Goal: Go to known website: Go to known website

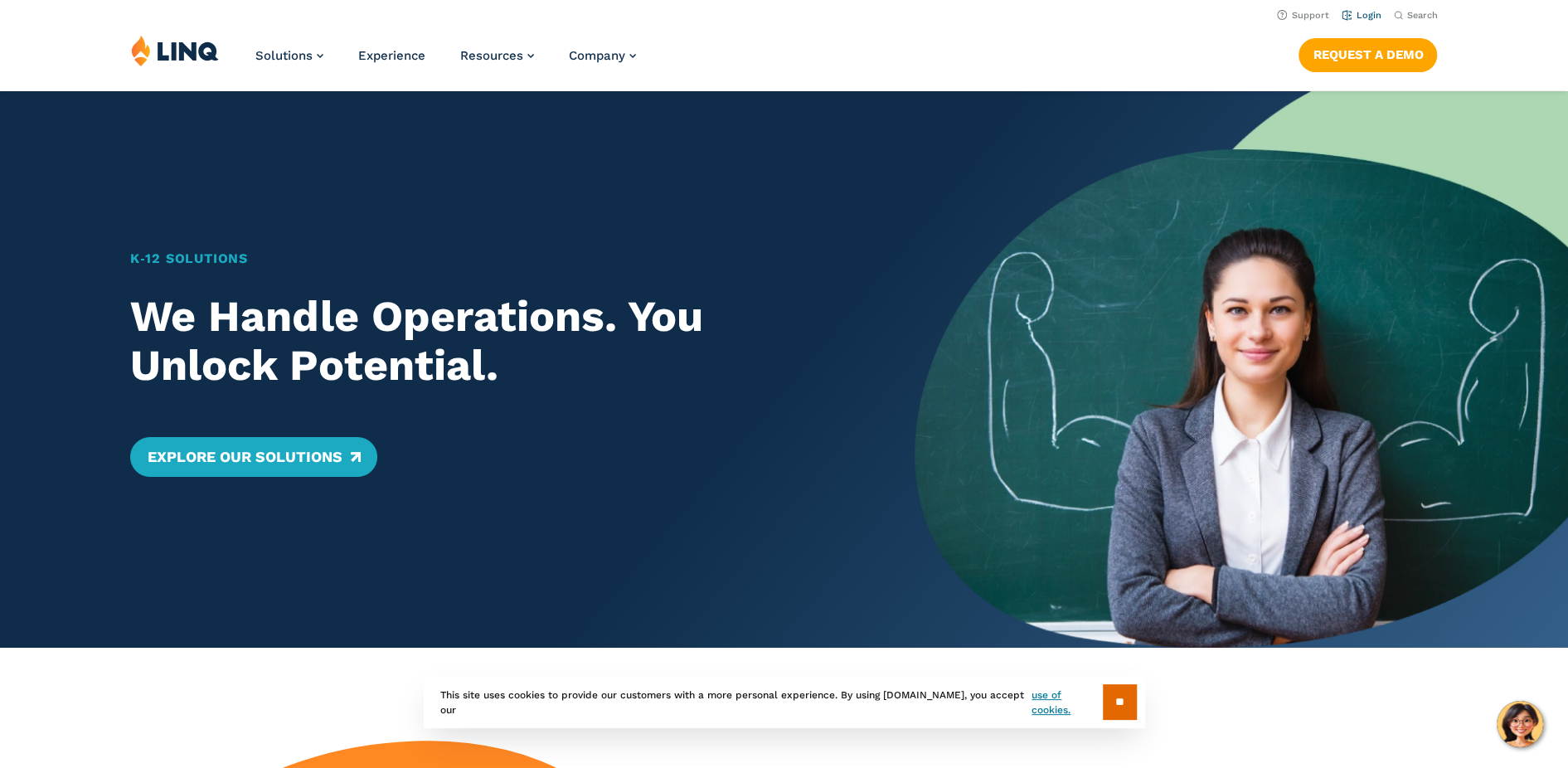
click at [1360, 14] on link "Login" at bounding box center [1361, 15] width 39 height 11
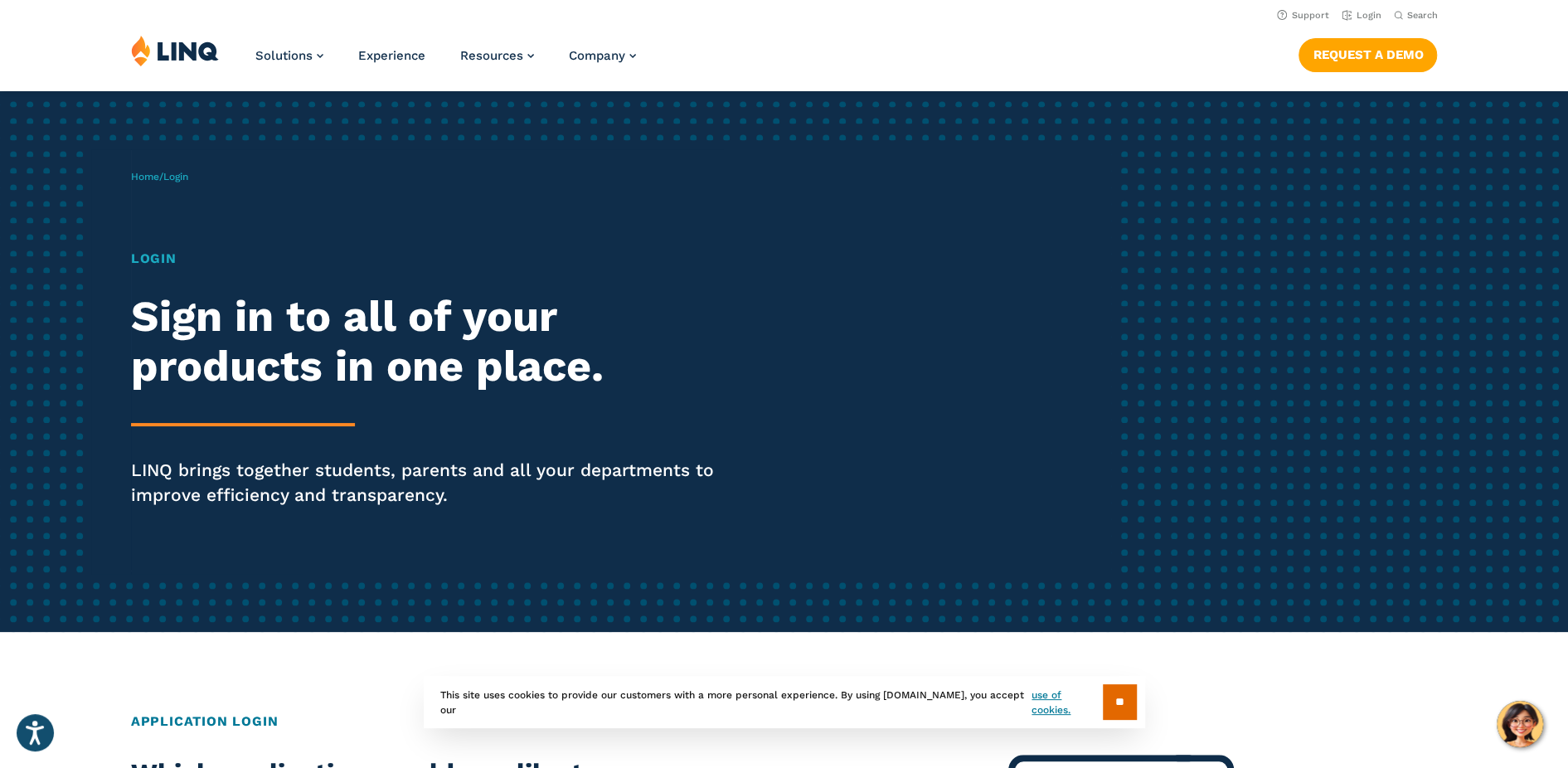
click at [162, 262] on h1 "Login" at bounding box center [432, 259] width 604 height 20
click at [188, 177] on span "Login" at bounding box center [176, 177] width 25 height 12
click at [163, 262] on h1 "Login" at bounding box center [432, 259] width 604 height 20
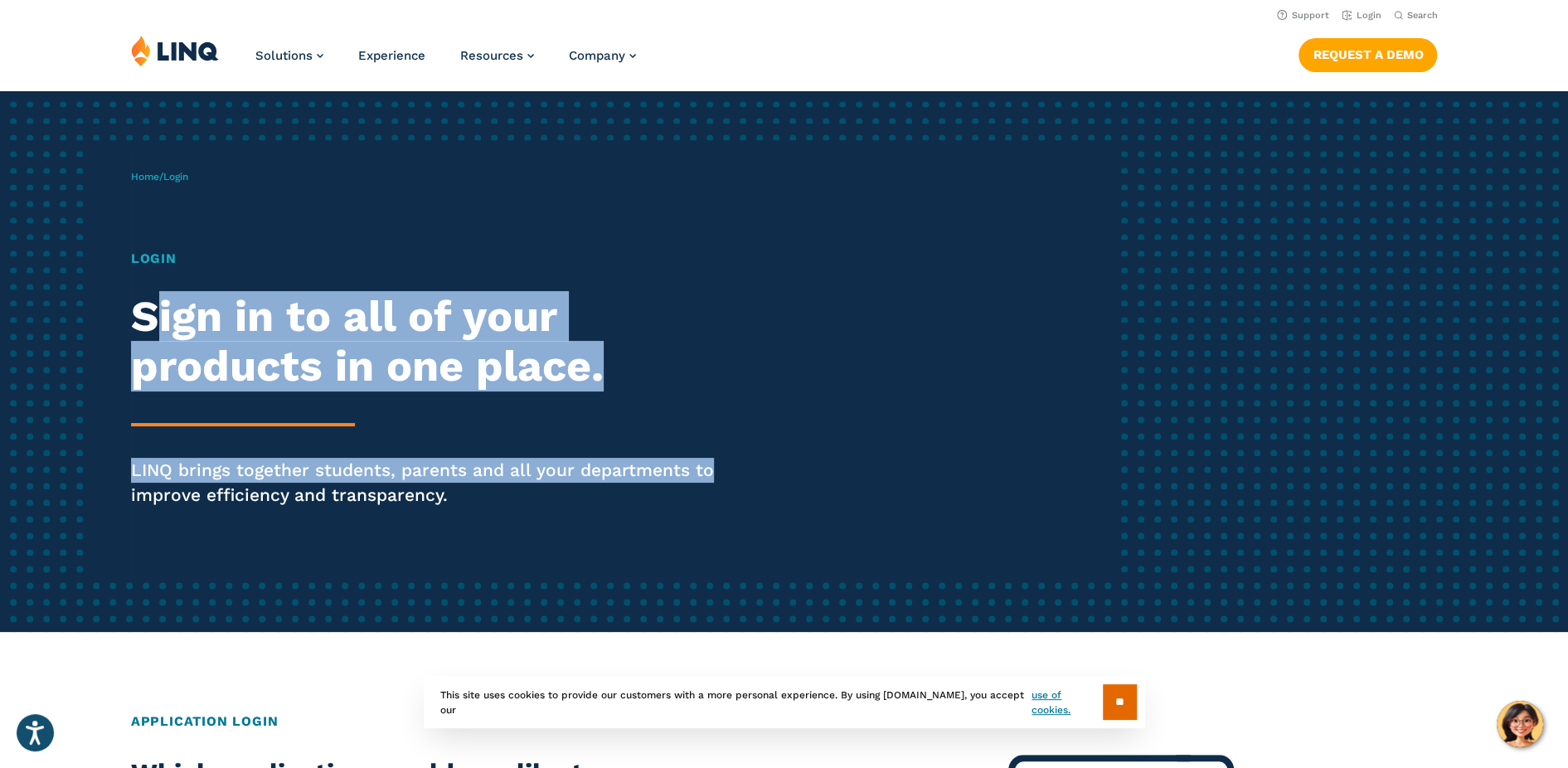
drag, startPoint x: 153, startPoint y: 324, endPoint x: 765, endPoint y: 447, distance: 624.2
click at [765, 447] on div "Home / Login Login Sign in to all of your products in one place. LINQ brings to…" at bounding box center [620, 362] width 980 height 425
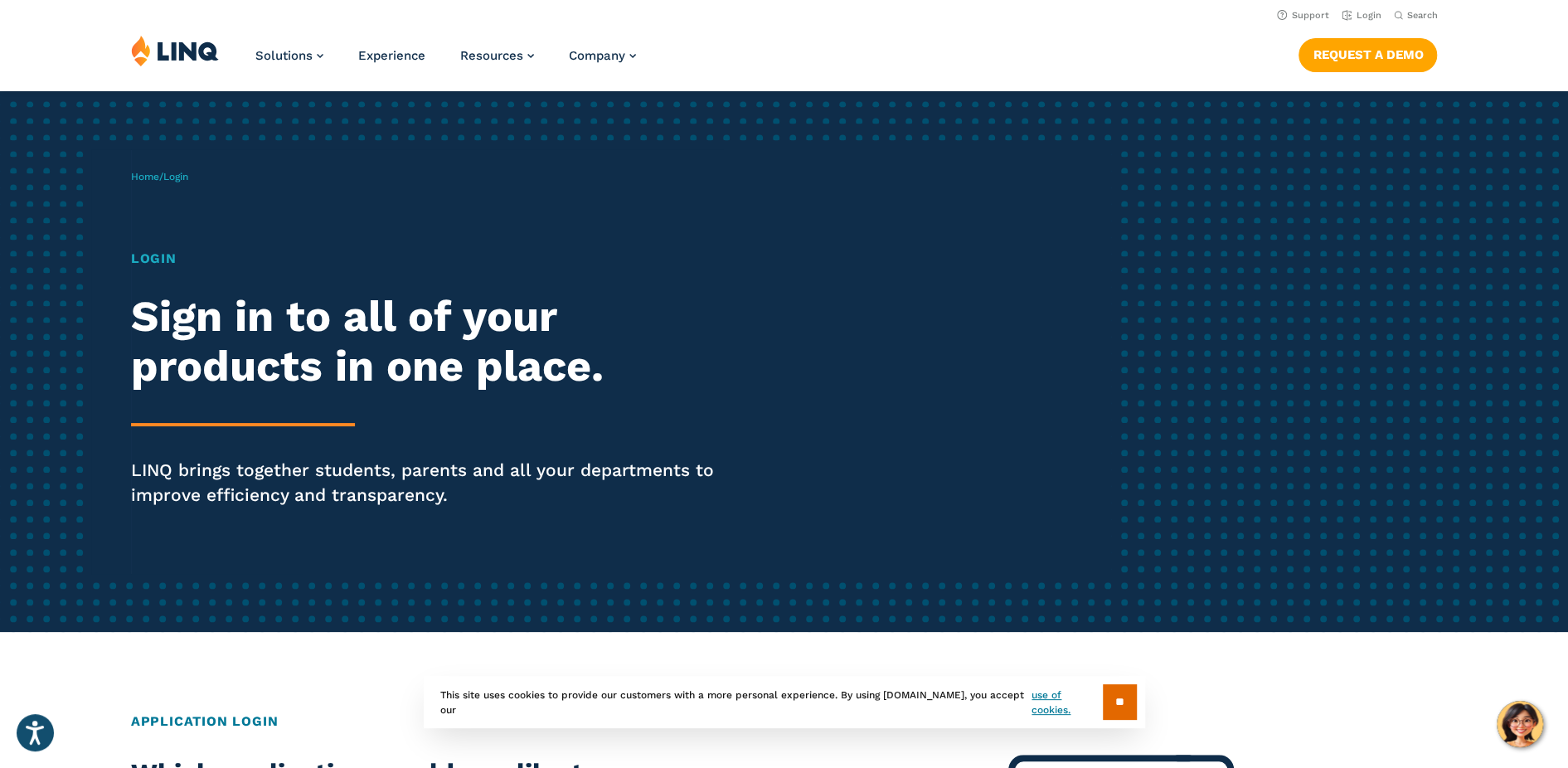
drag, startPoint x: 743, startPoint y: 525, endPoint x: 730, endPoint y: 469, distance: 57.5
click at [742, 525] on div "Home / Login Login Sign in to all of your products in one place. LINQ brings to…" at bounding box center [620, 362] width 980 height 425
click at [179, 47] on img at bounding box center [175, 50] width 88 height 31
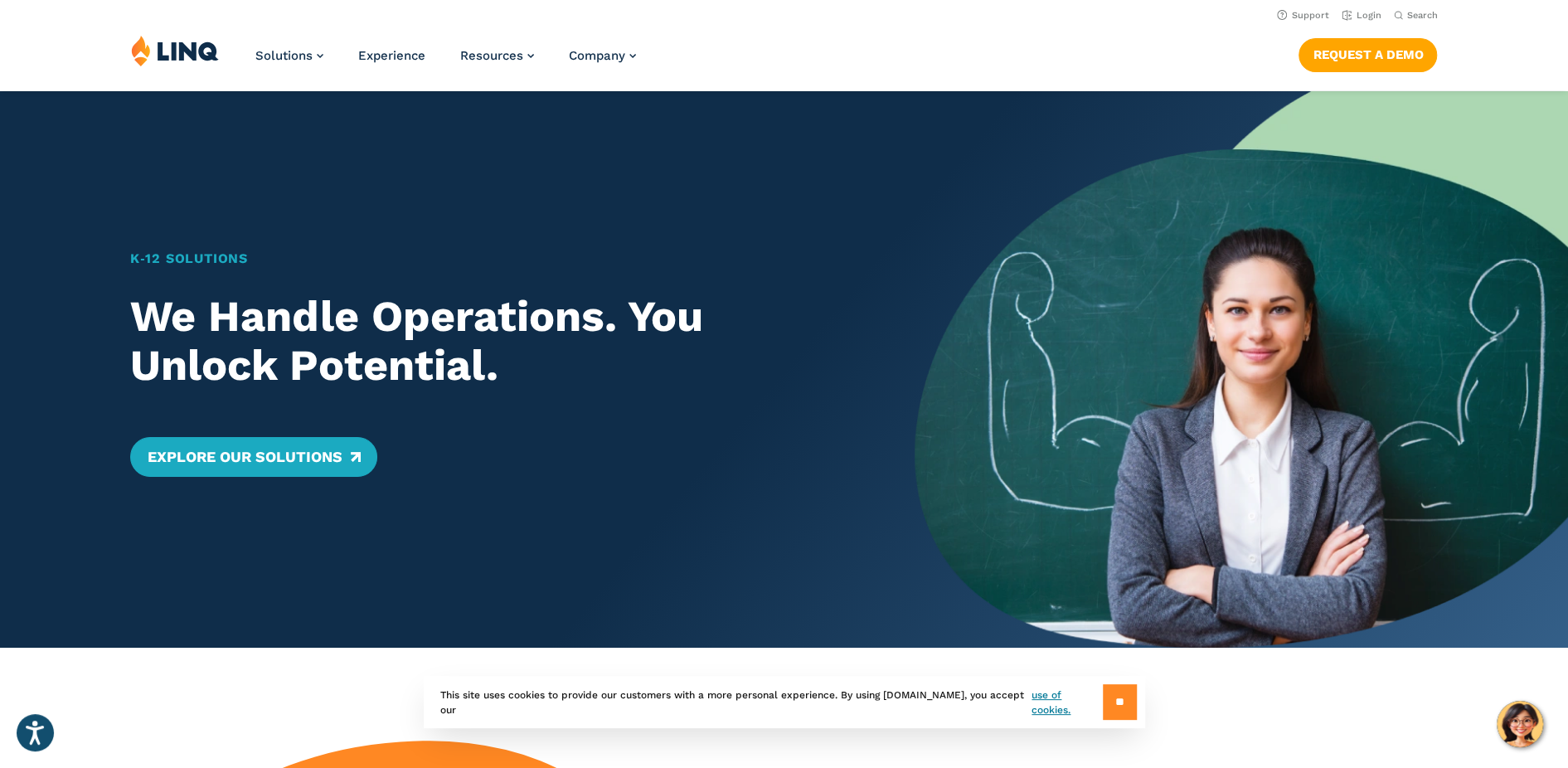
click at [1118, 701] on input "**" at bounding box center [1120, 701] width 34 height 35
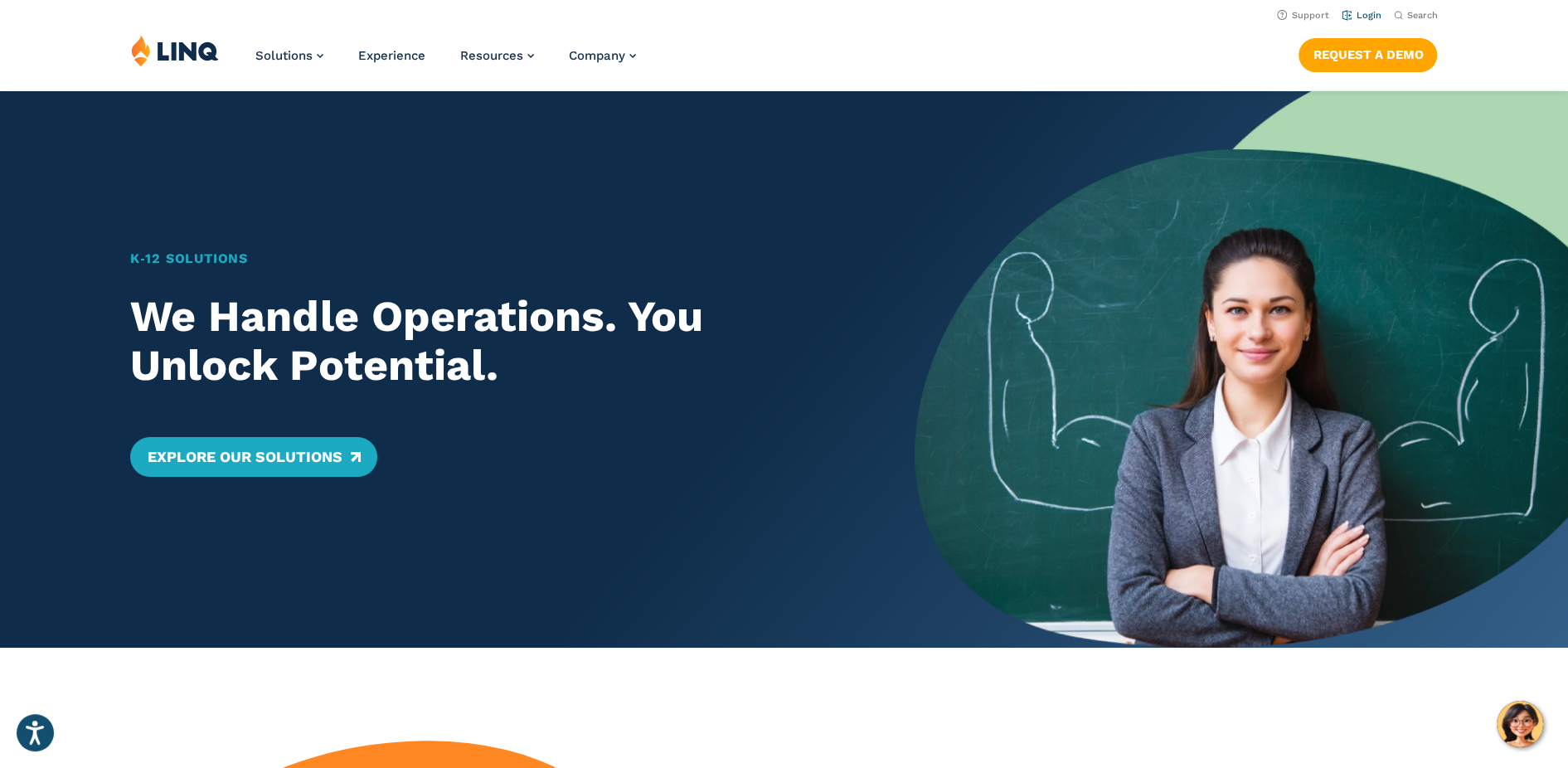
click at [1356, 19] on link "Login" at bounding box center [1361, 15] width 39 height 11
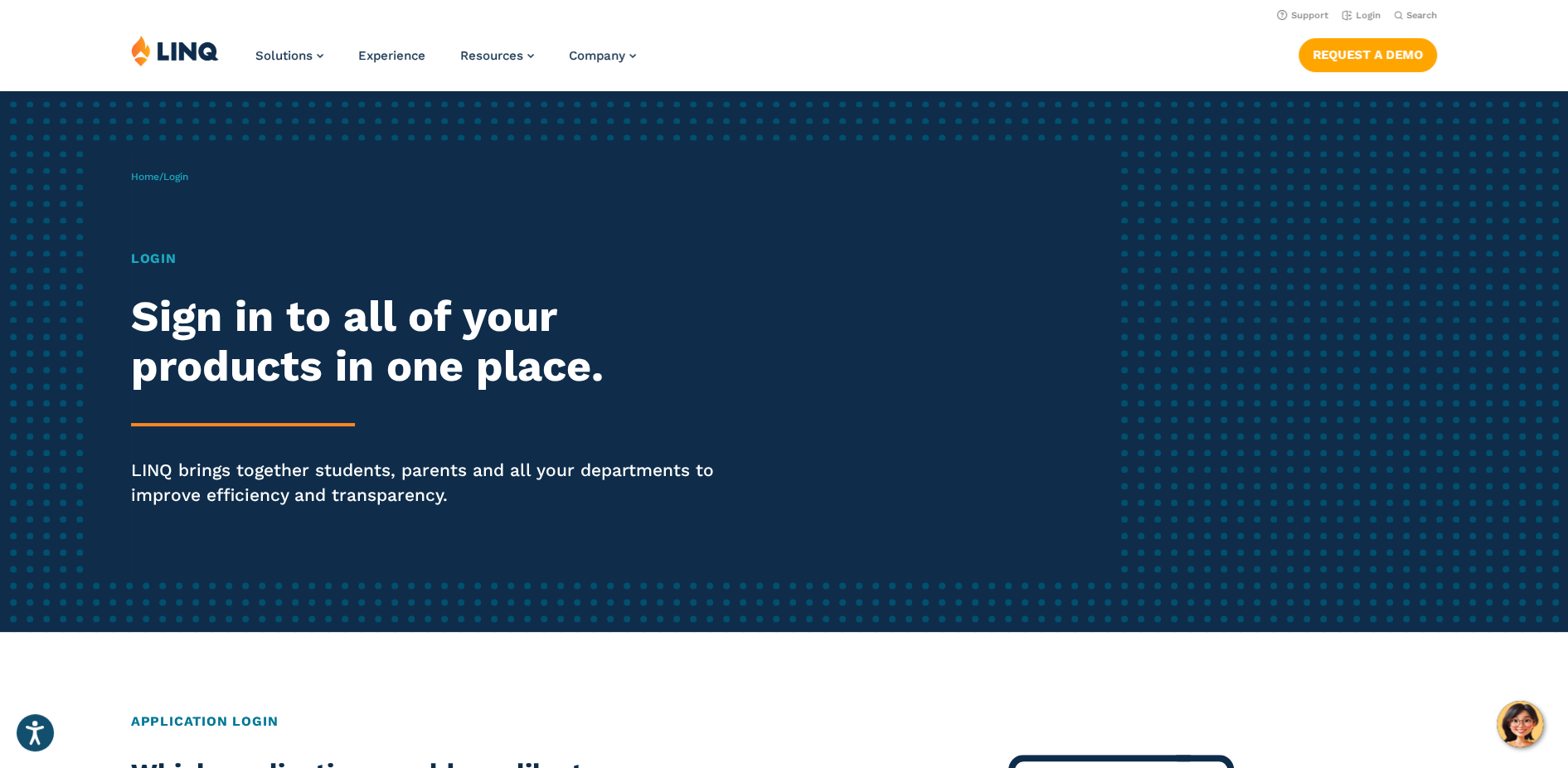
click at [236, 379] on h2 "Sign in to all of your products in one place." at bounding box center [432, 341] width 604 height 99
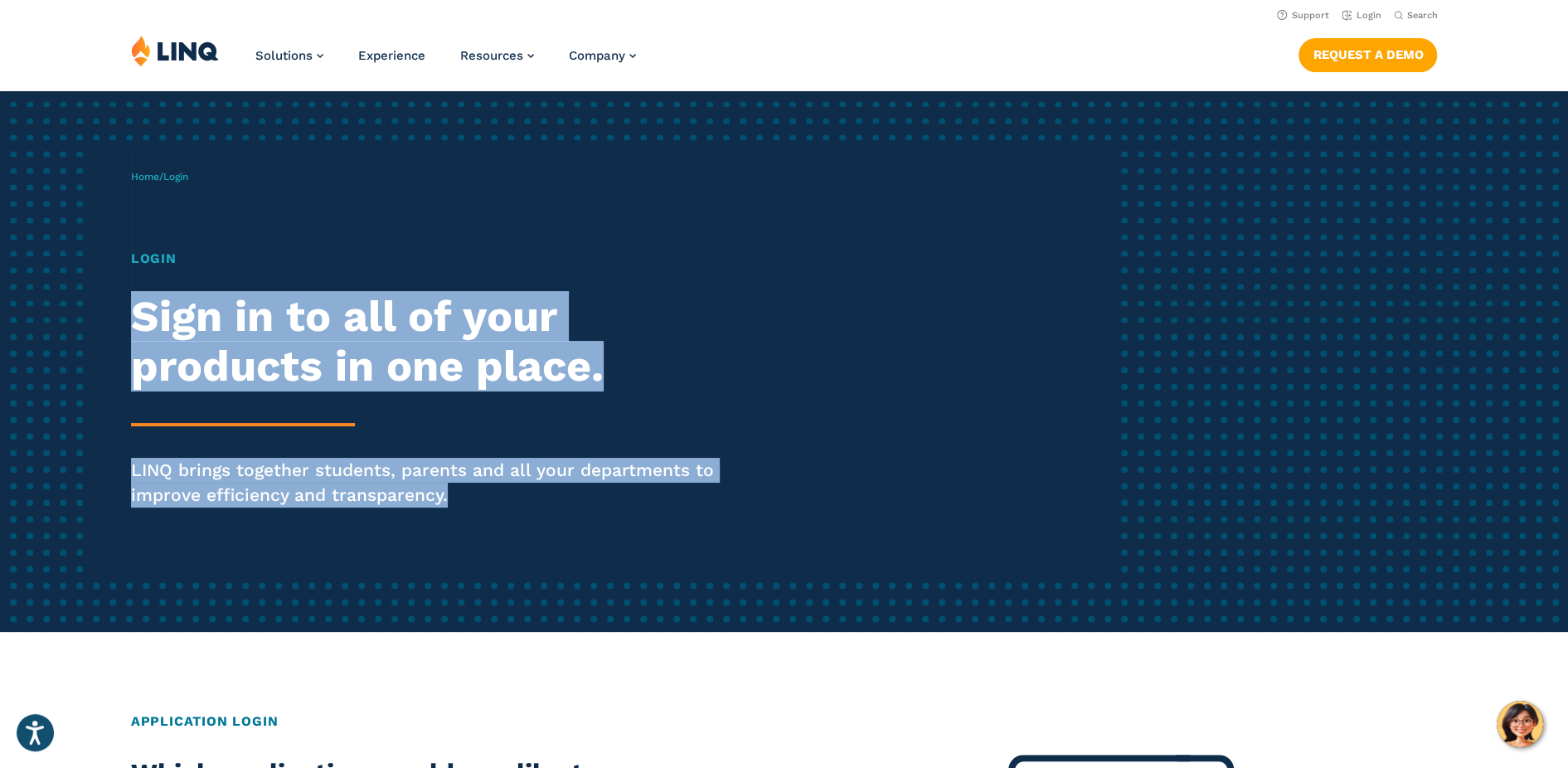
drag, startPoint x: 132, startPoint y: 320, endPoint x: 582, endPoint y: 501, distance: 485.0
click at [582, 501] on div "Login Sign in to all of your products in one place. LINQ brings together studen…" at bounding box center [432, 401] width 604 height 305
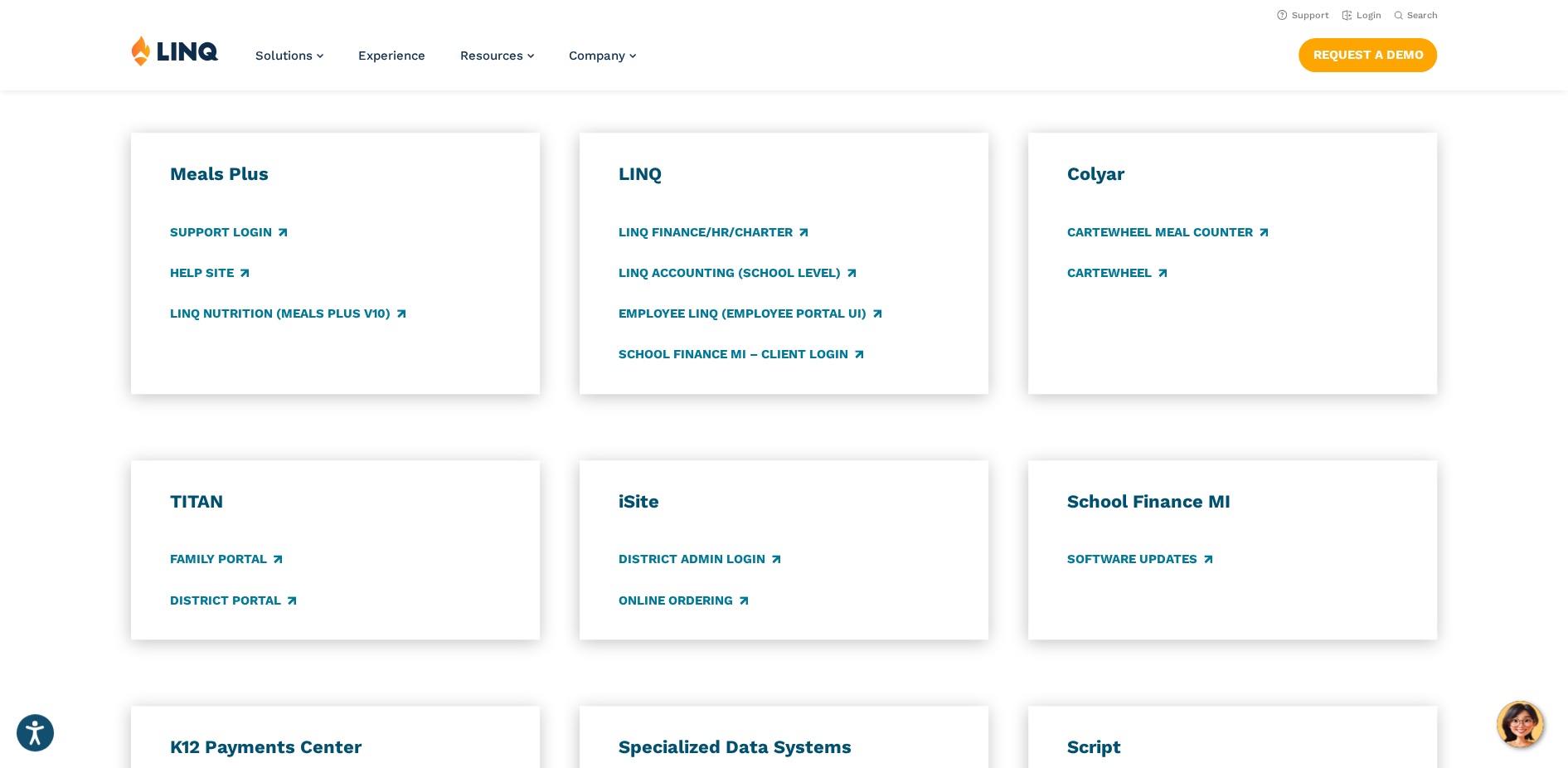
scroll to position [830, 0]
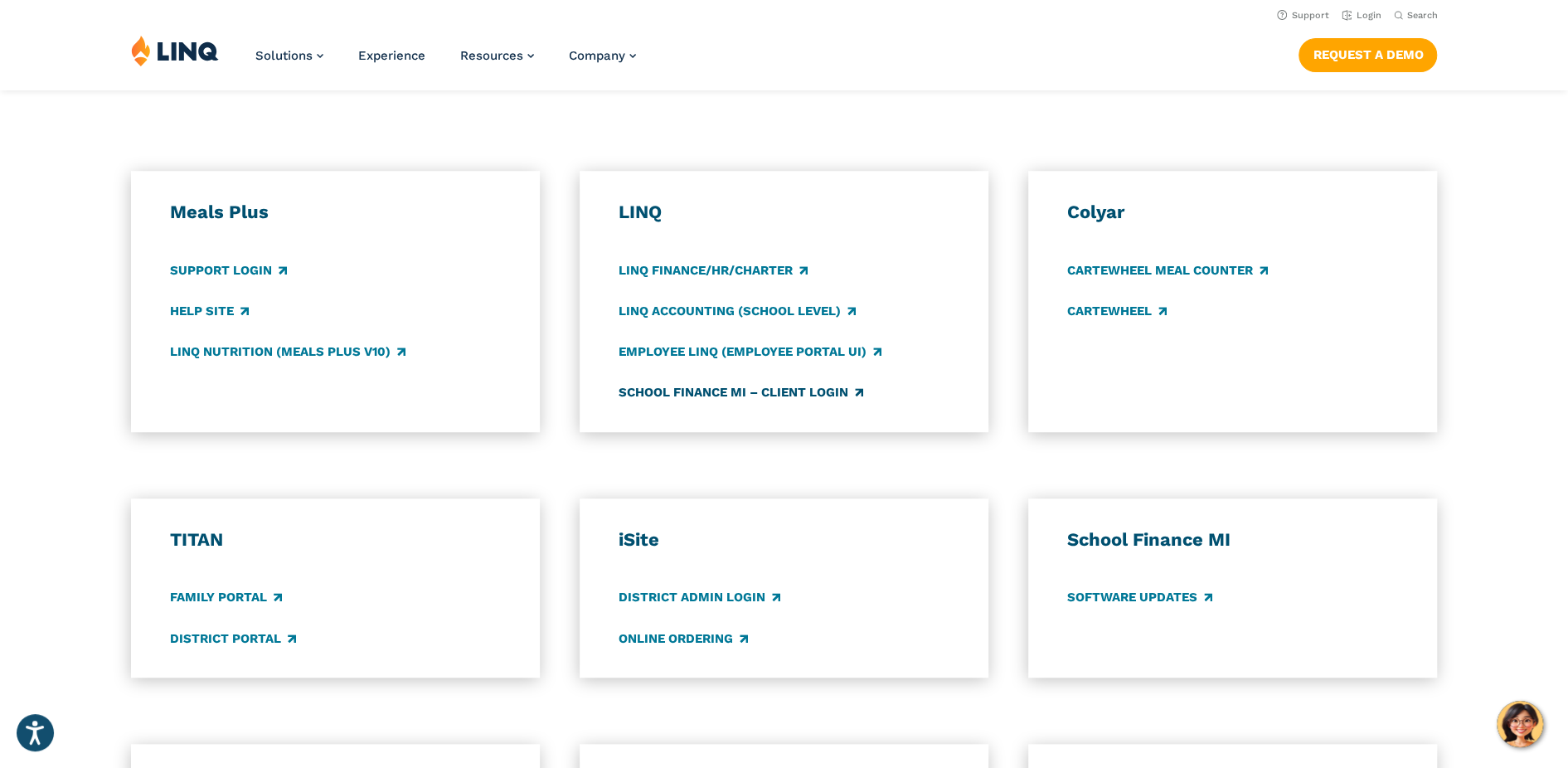
click at [824, 399] on link "School Finance MI – Client Login" at bounding box center [741, 392] width 244 height 19
